Goal: Transaction & Acquisition: Purchase product/service

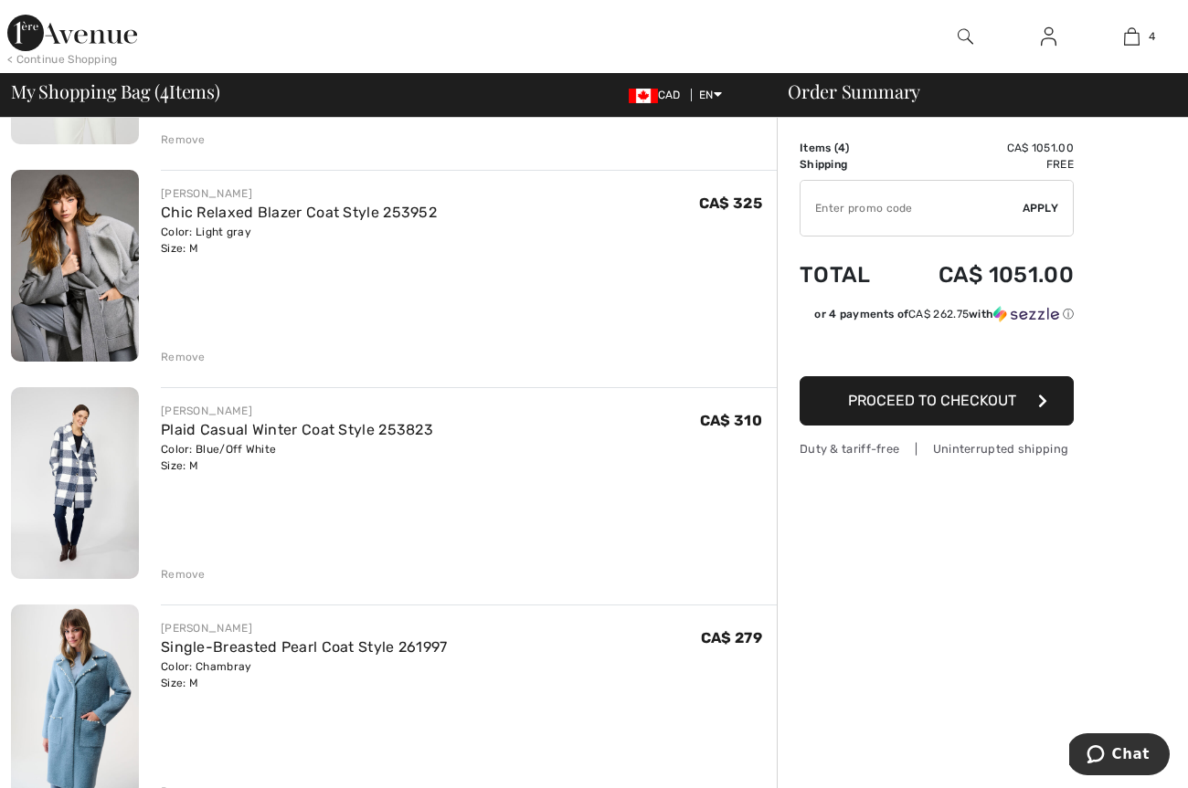
scroll to position [312, 0]
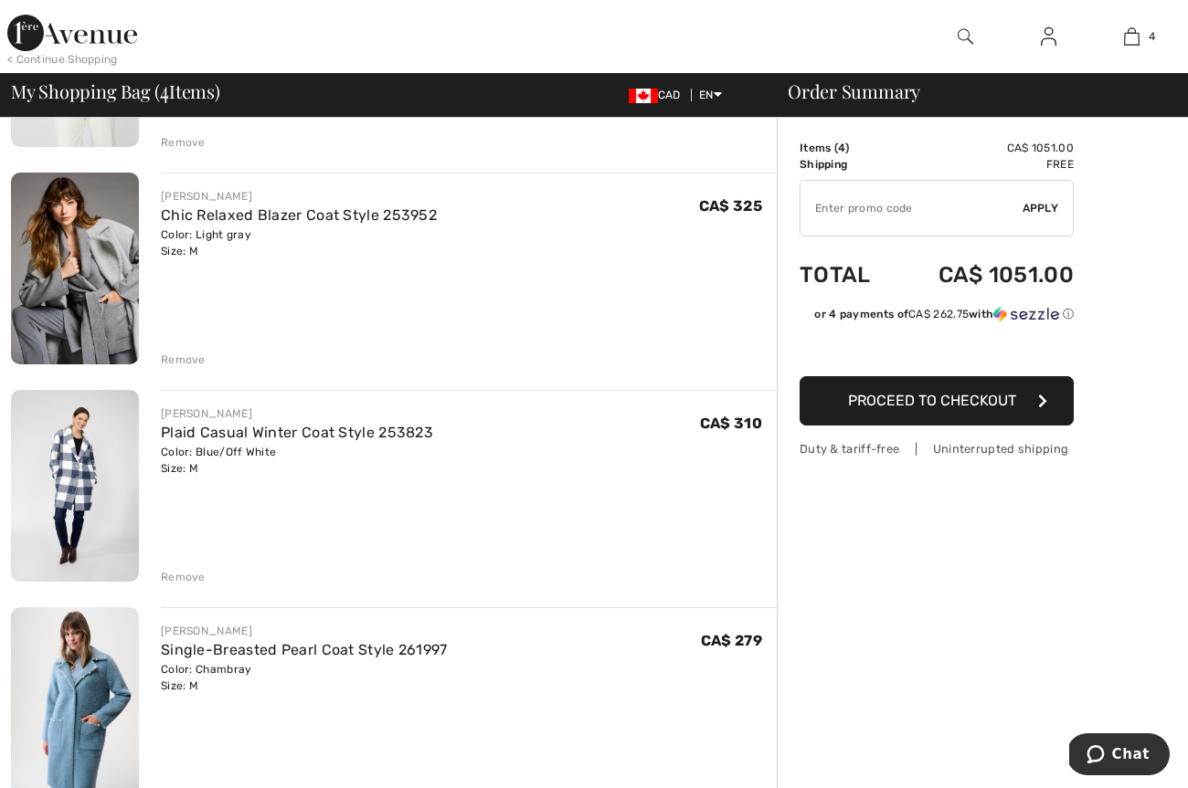
click at [87, 496] on img at bounding box center [75, 486] width 128 height 192
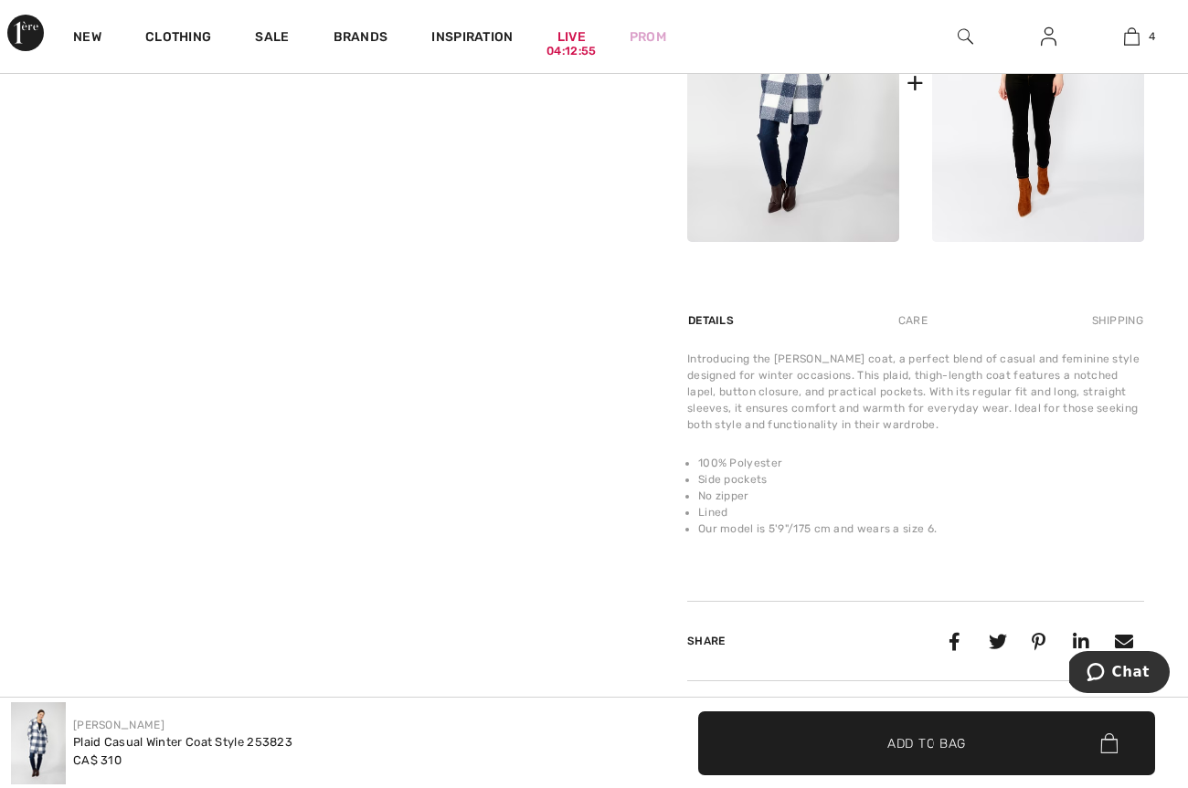
scroll to position [918, 0]
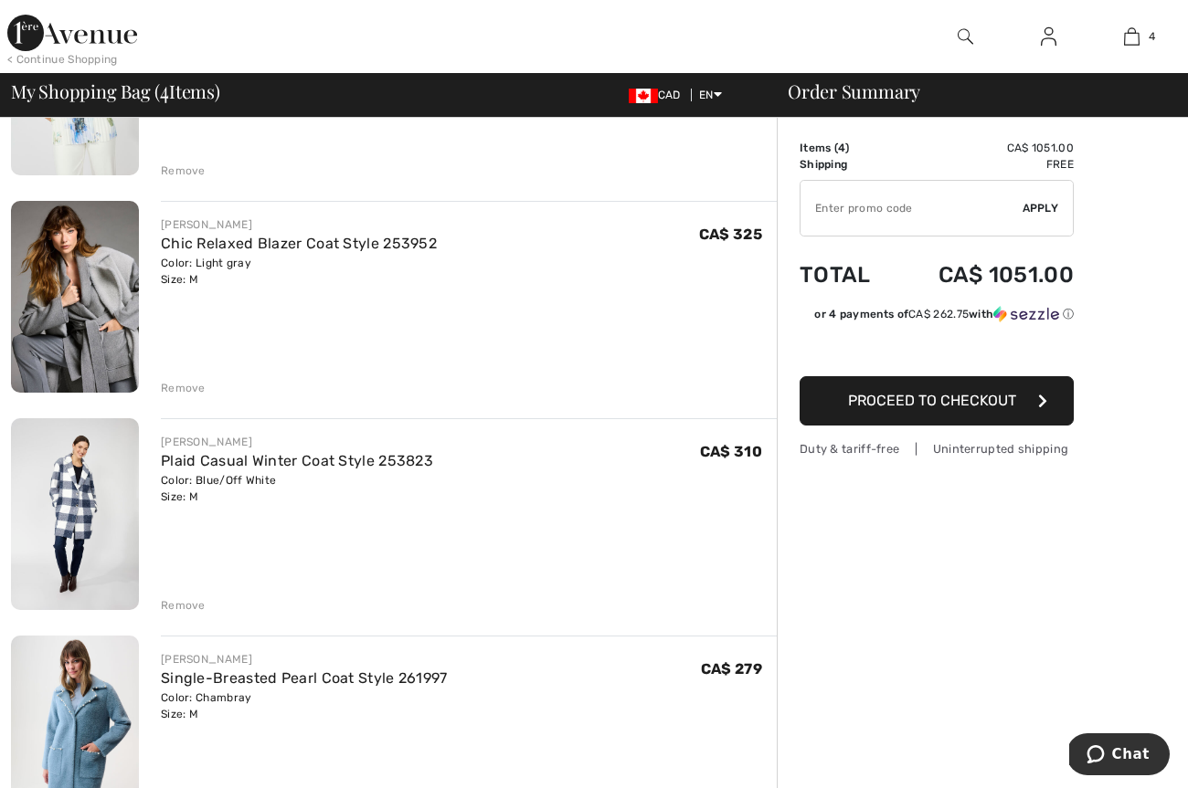
scroll to position [248, 0]
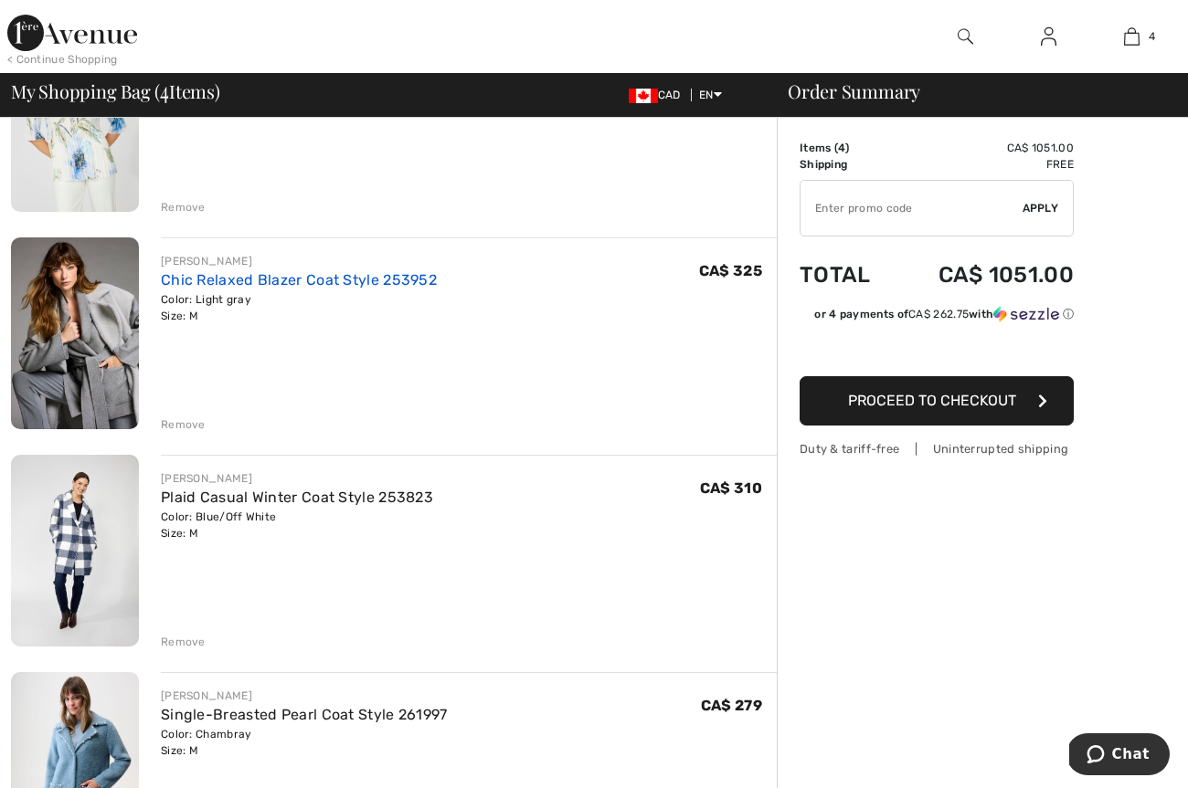
click at [234, 280] on link "Chic Relaxed Blazer Coat Style 253952" at bounding box center [299, 279] width 276 height 17
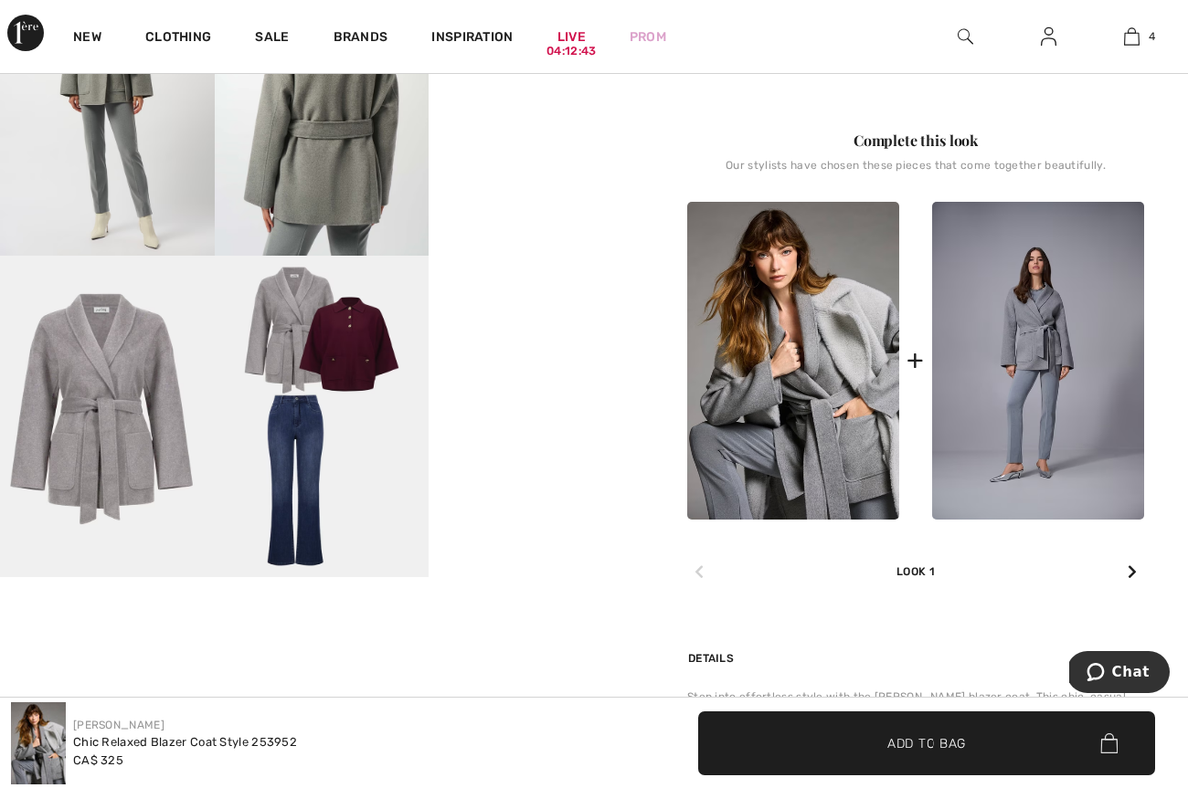
scroll to position [734, 0]
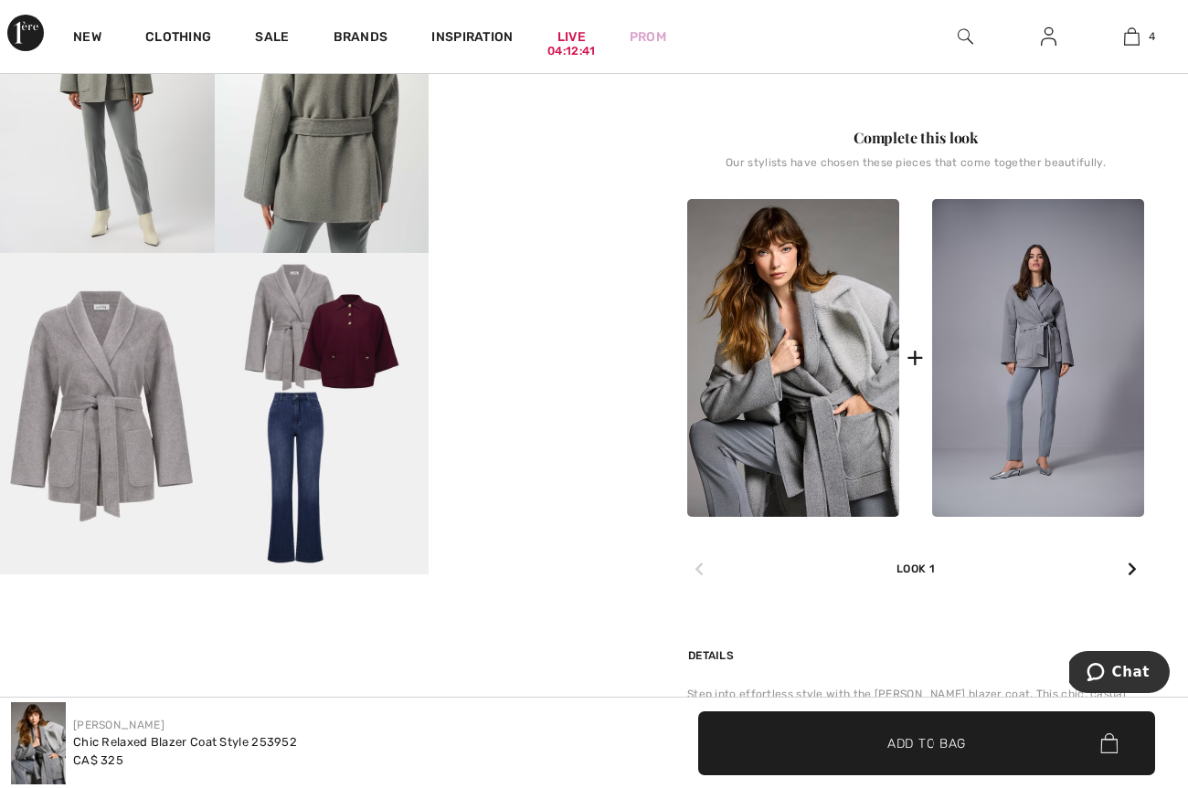
click at [114, 420] on img at bounding box center [107, 414] width 215 height 322
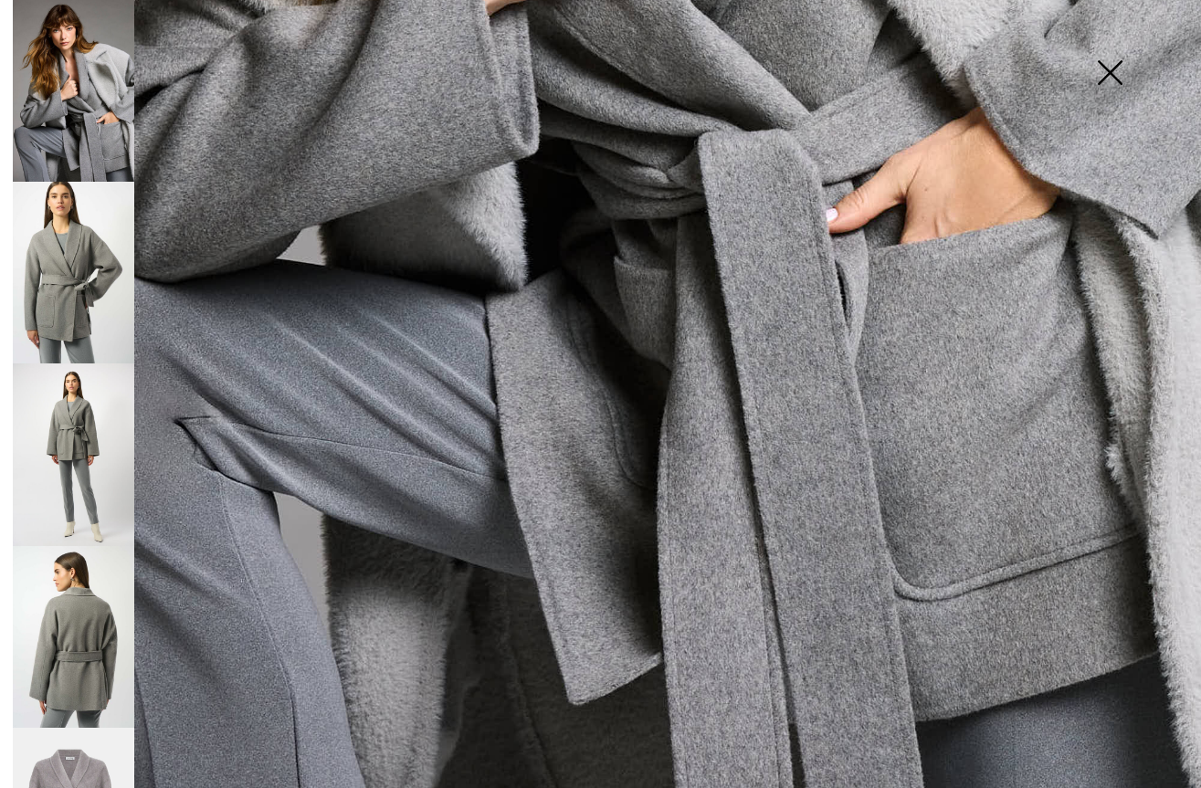
scroll to position [992, 0]
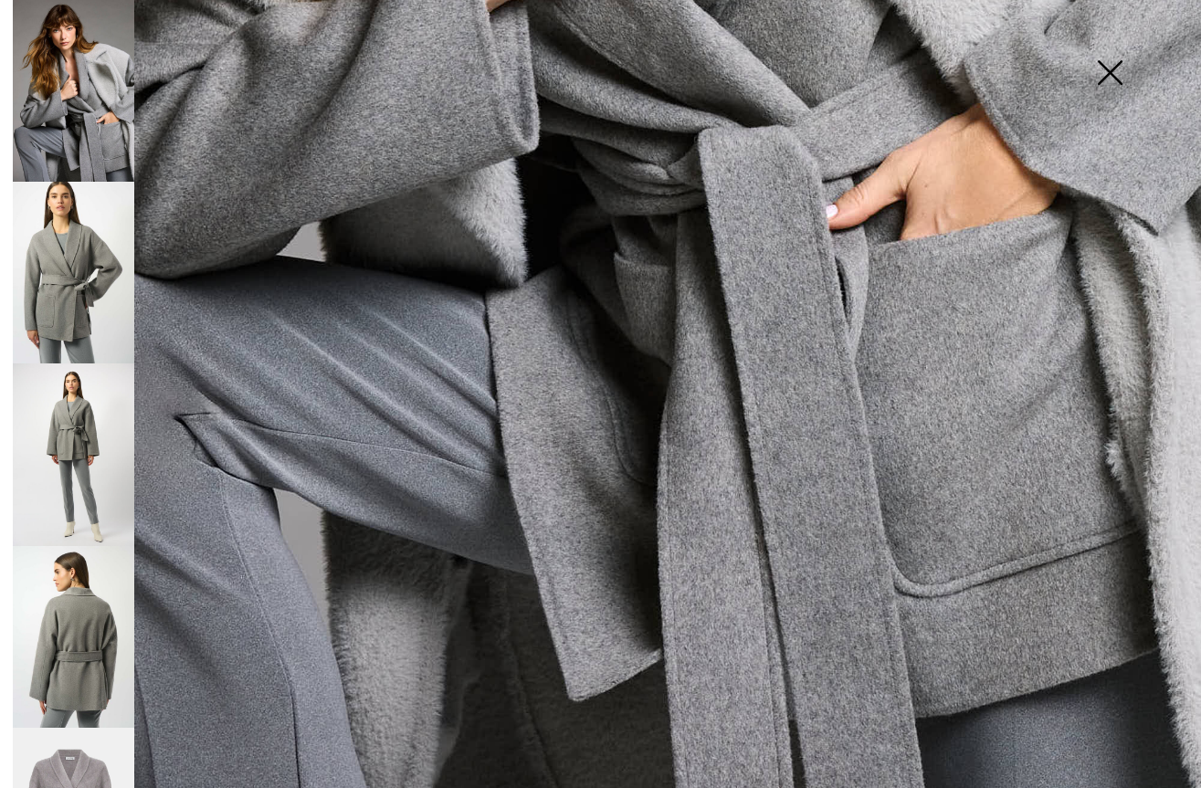
click at [108, 456] on img at bounding box center [74, 455] width 122 height 182
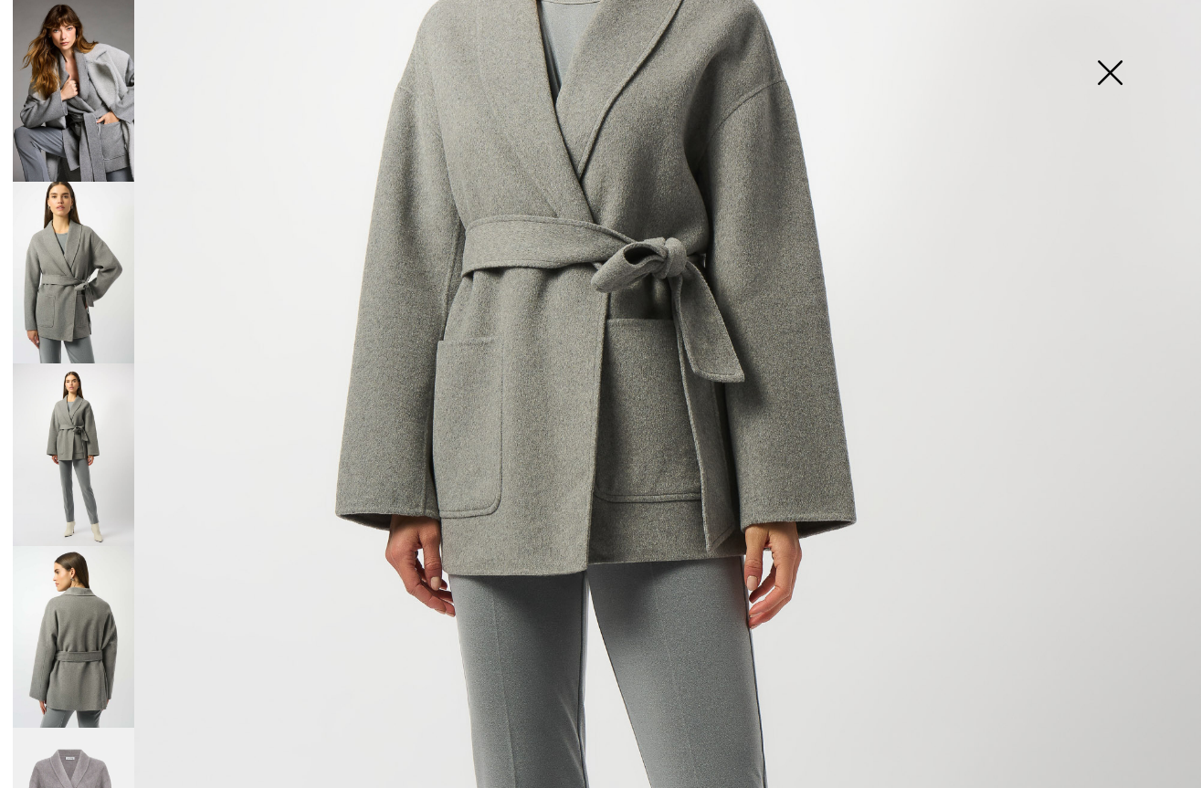
scroll to position [386, 0]
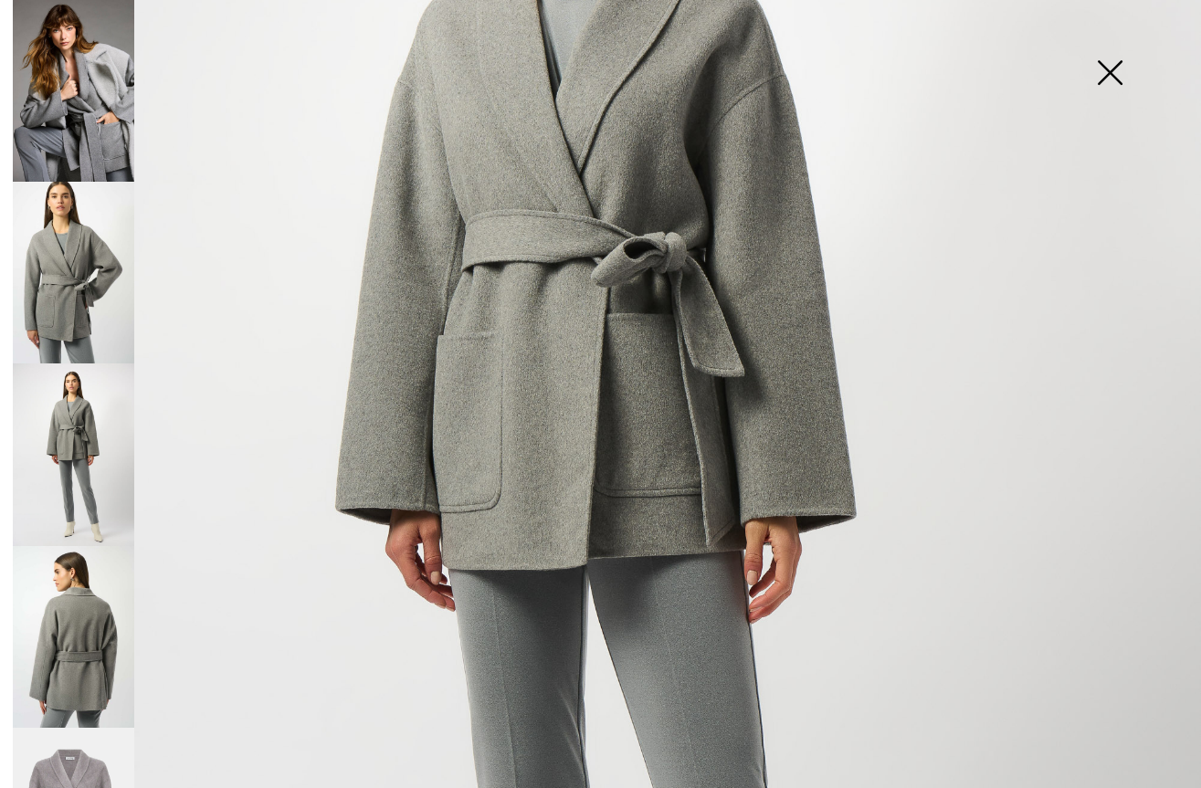
click at [98, 609] on img at bounding box center [74, 637] width 122 height 182
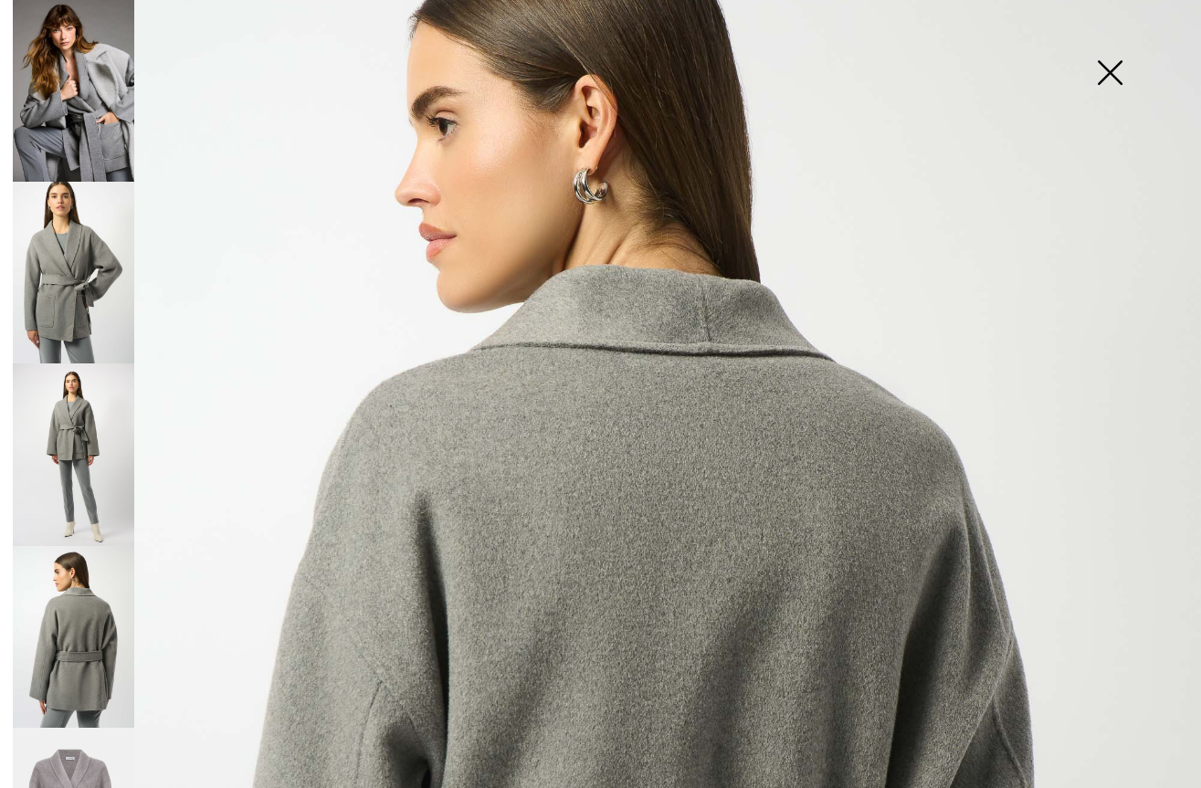
scroll to position [11, 0]
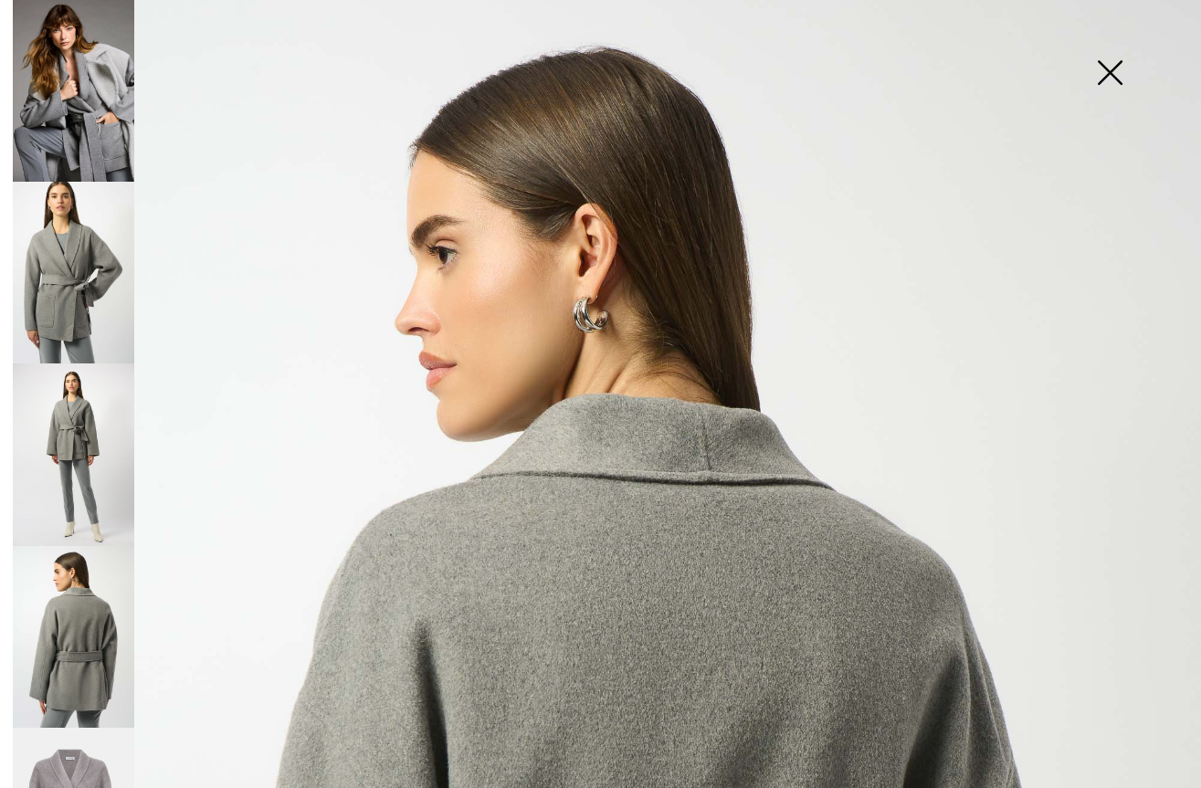
click at [1116, 62] on img at bounding box center [1109, 74] width 91 height 94
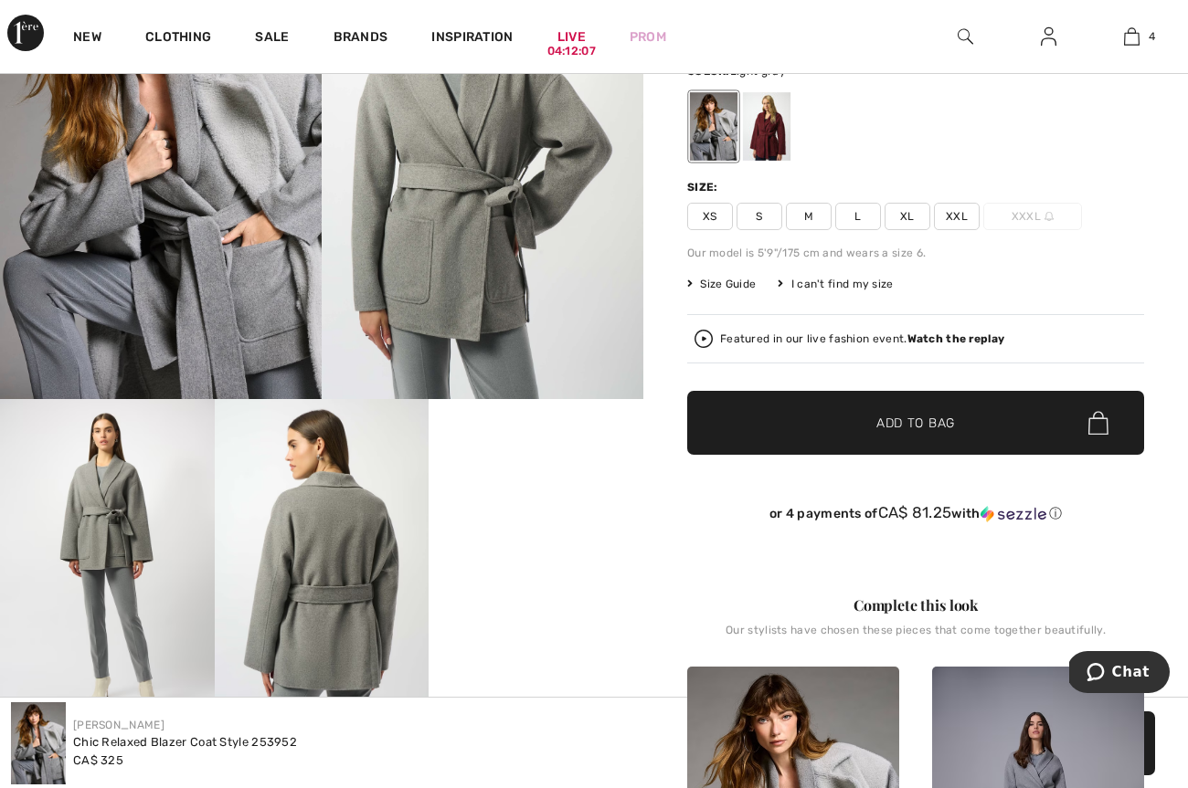
scroll to position [289, 0]
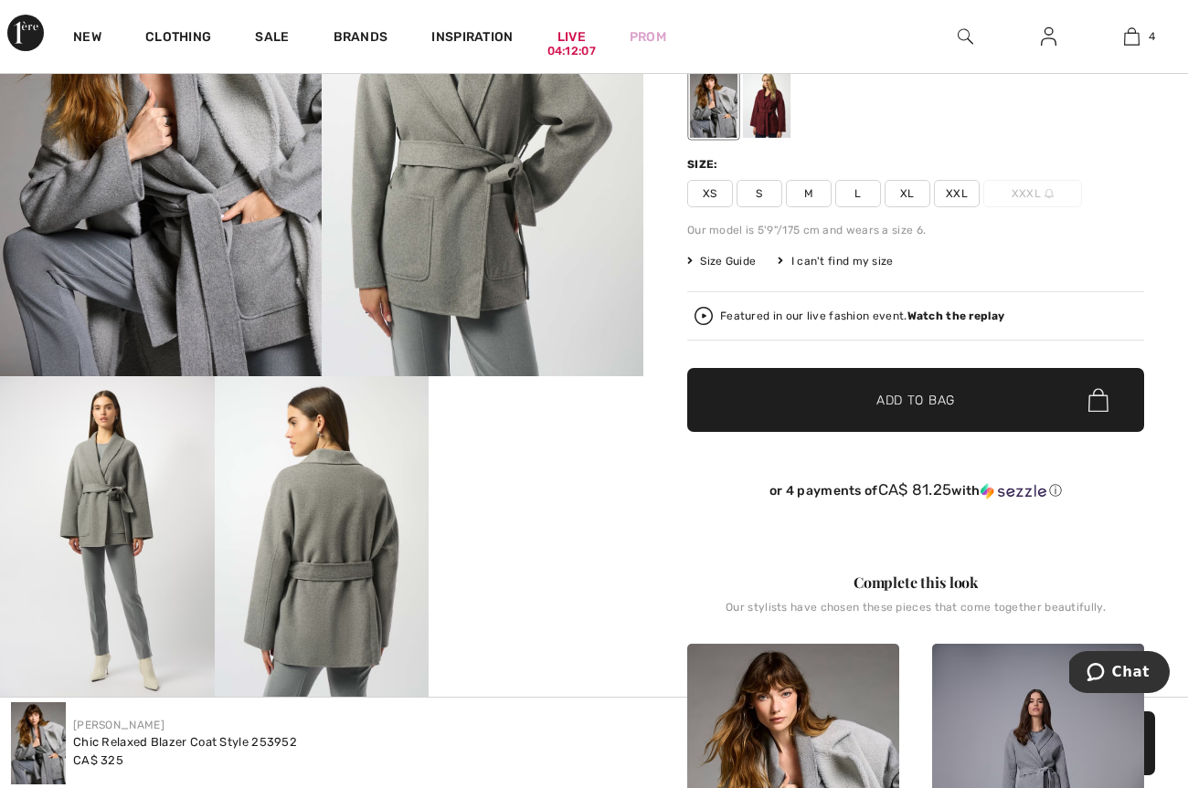
click at [566, 470] on video "Your browser does not support the video tag." at bounding box center [536, 429] width 215 height 107
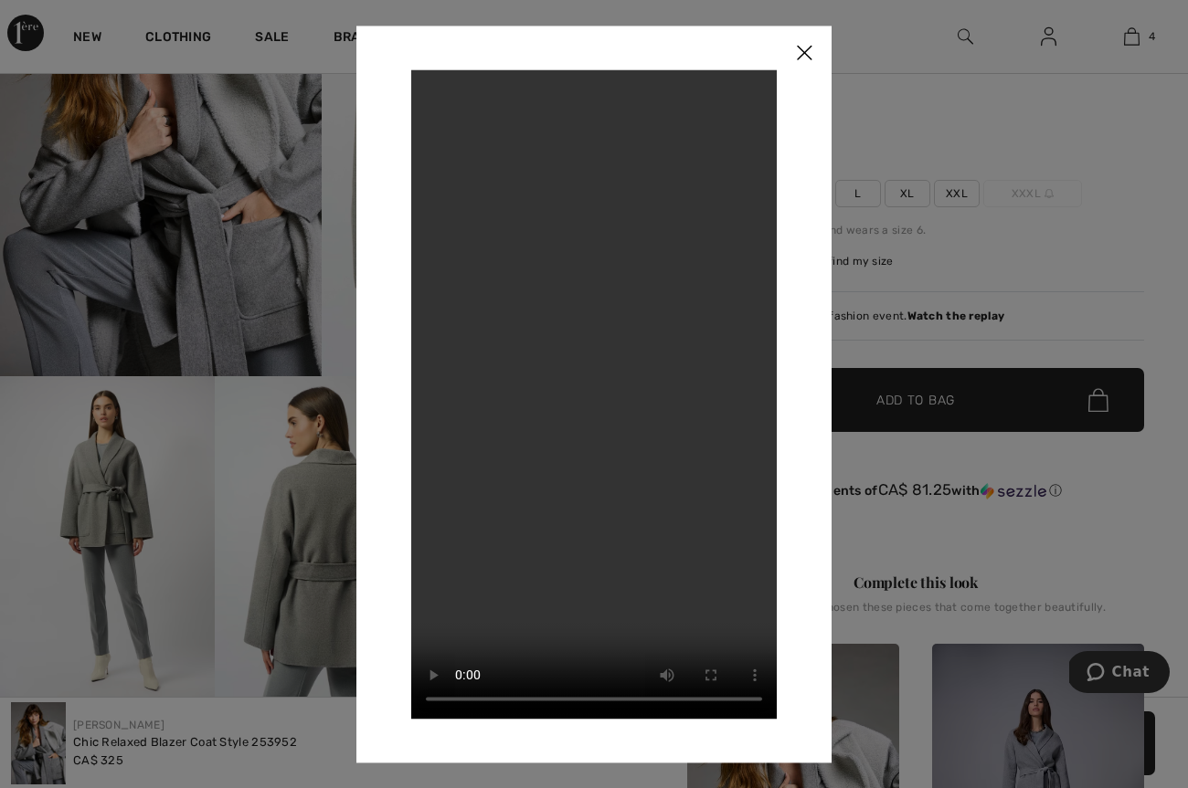
click at [806, 44] on img at bounding box center [804, 54] width 55 height 57
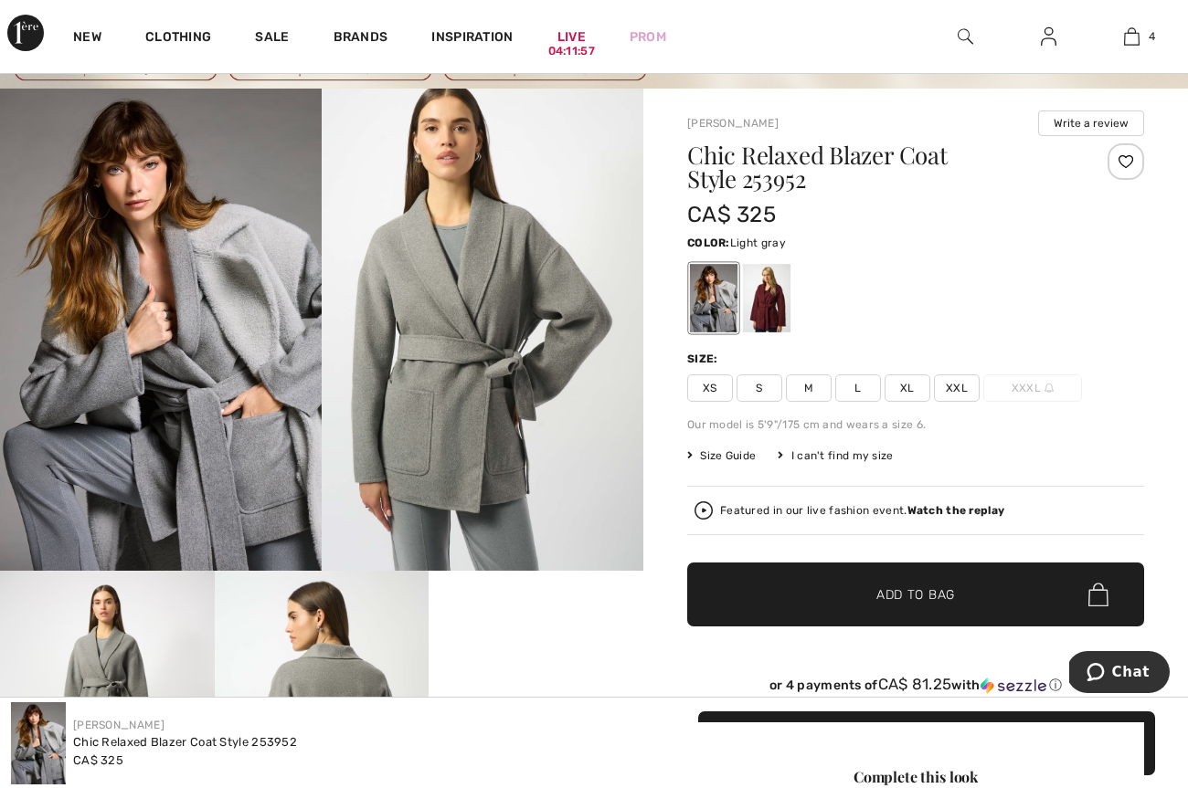
scroll to position [0, 0]
